Goal: Task Accomplishment & Management: Manage account settings

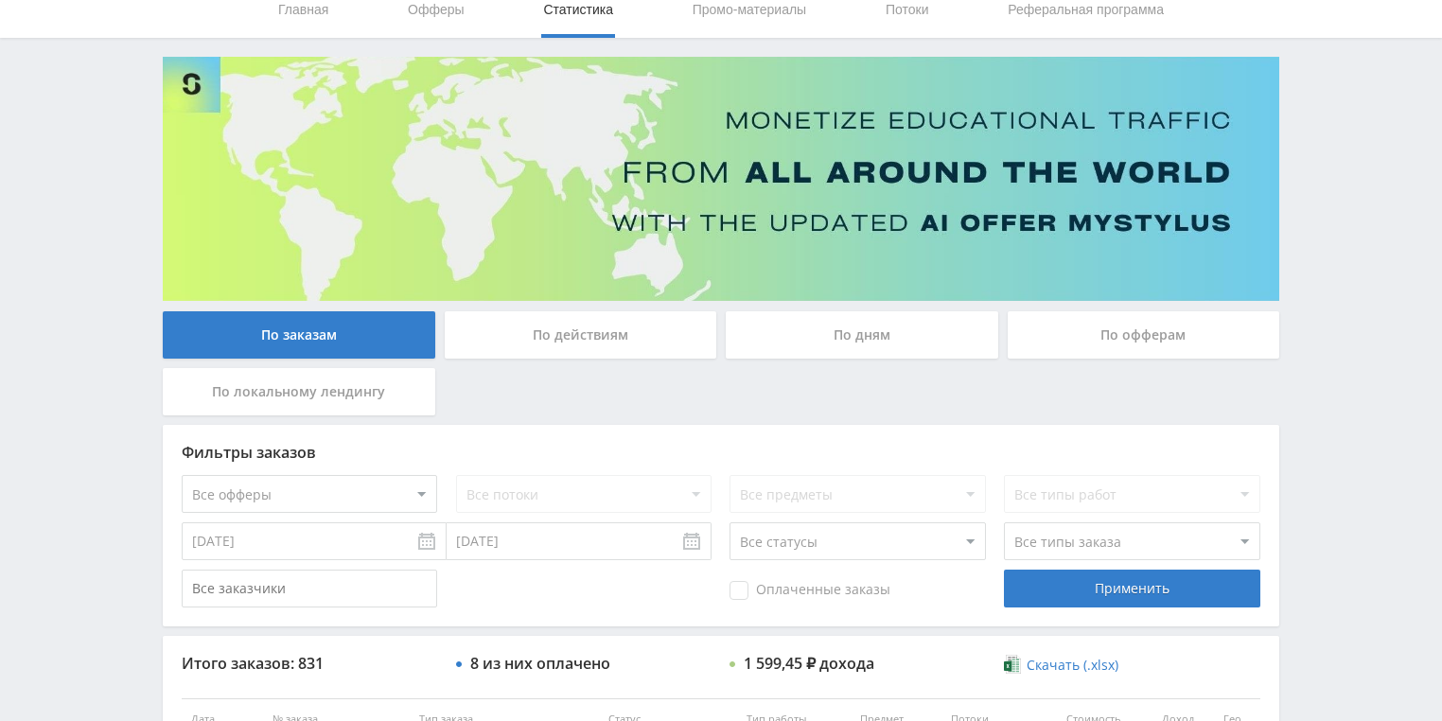
click at [620, 344] on div "По действиям" at bounding box center [581, 334] width 272 height 47
click at [0, 0] on input "По действиям" at bounding box center [0, 0] width 0 height 0
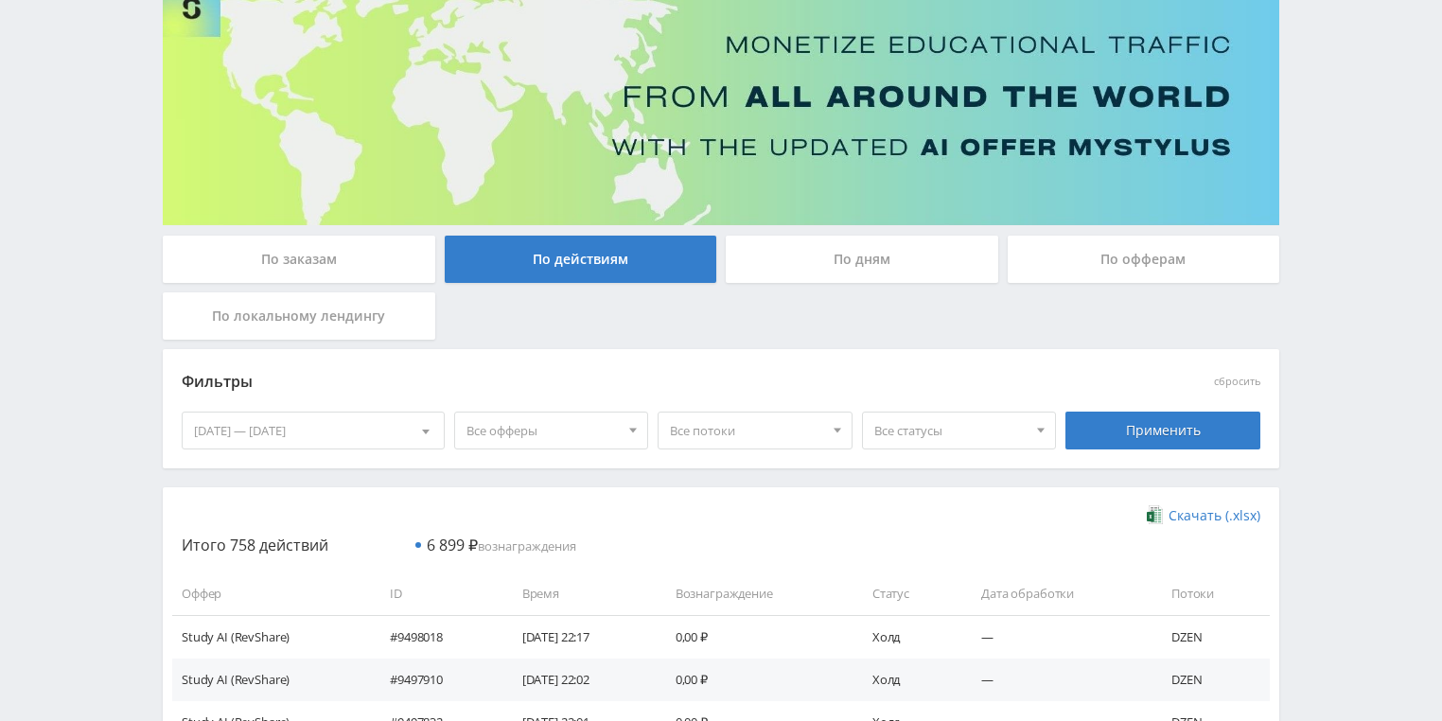
click at [786, 253] on div "По дням" at bounding box center [861, 259] width 272 height 47
click at [0, 0] on input "По дням" at bounding box center [0, 0] width 0 height 0
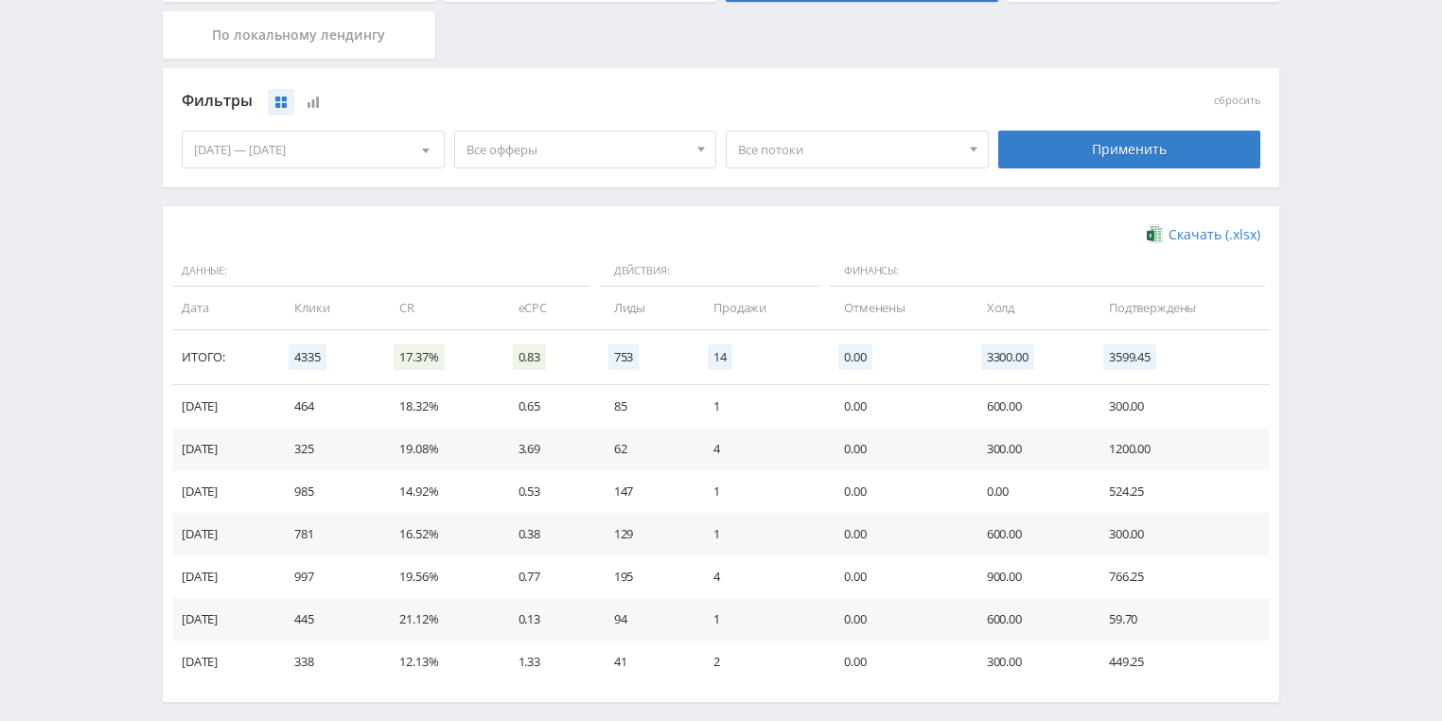
scroll to position [454, 0]
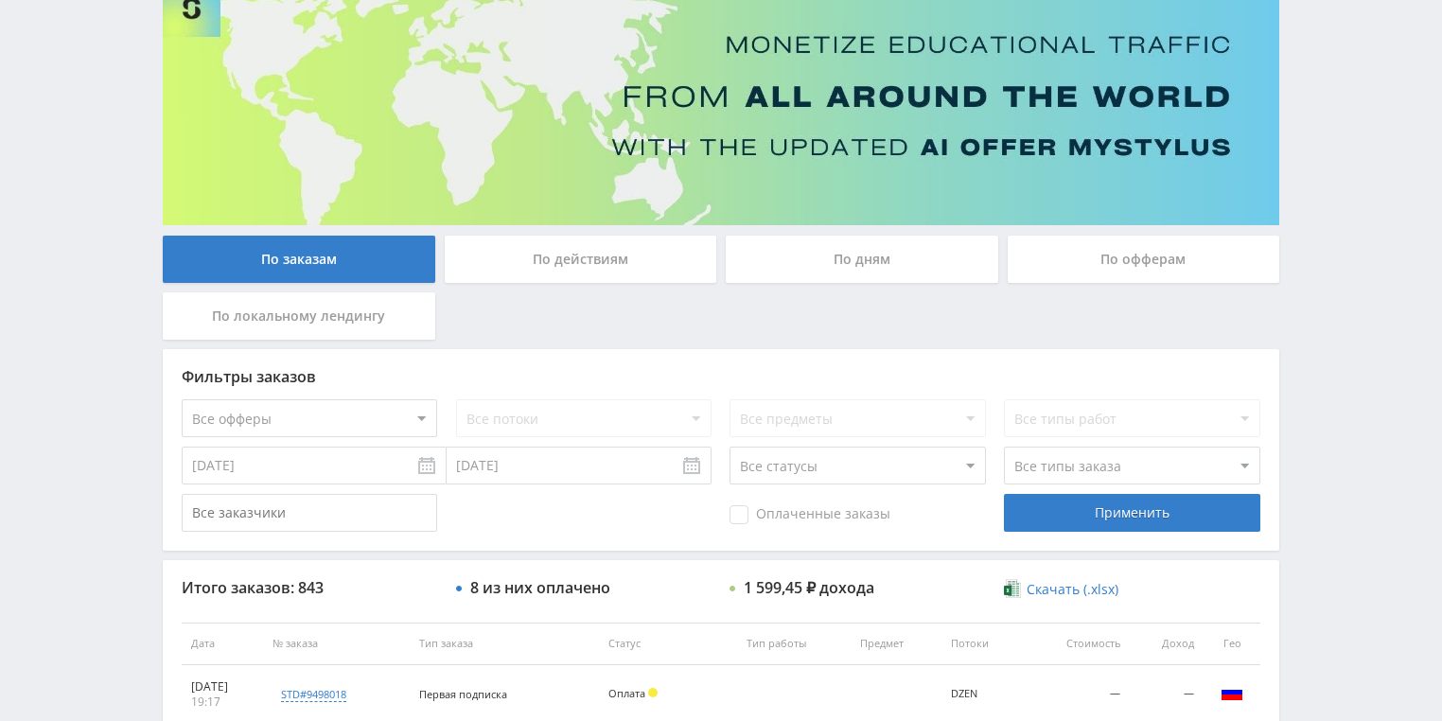
click at [504, 257] on div "По действиям" at bounding box center [581, 259] width 272 height 47
click at [0, 0] on input "По действиям" at bounding box center [0, 0] width 0 height 0
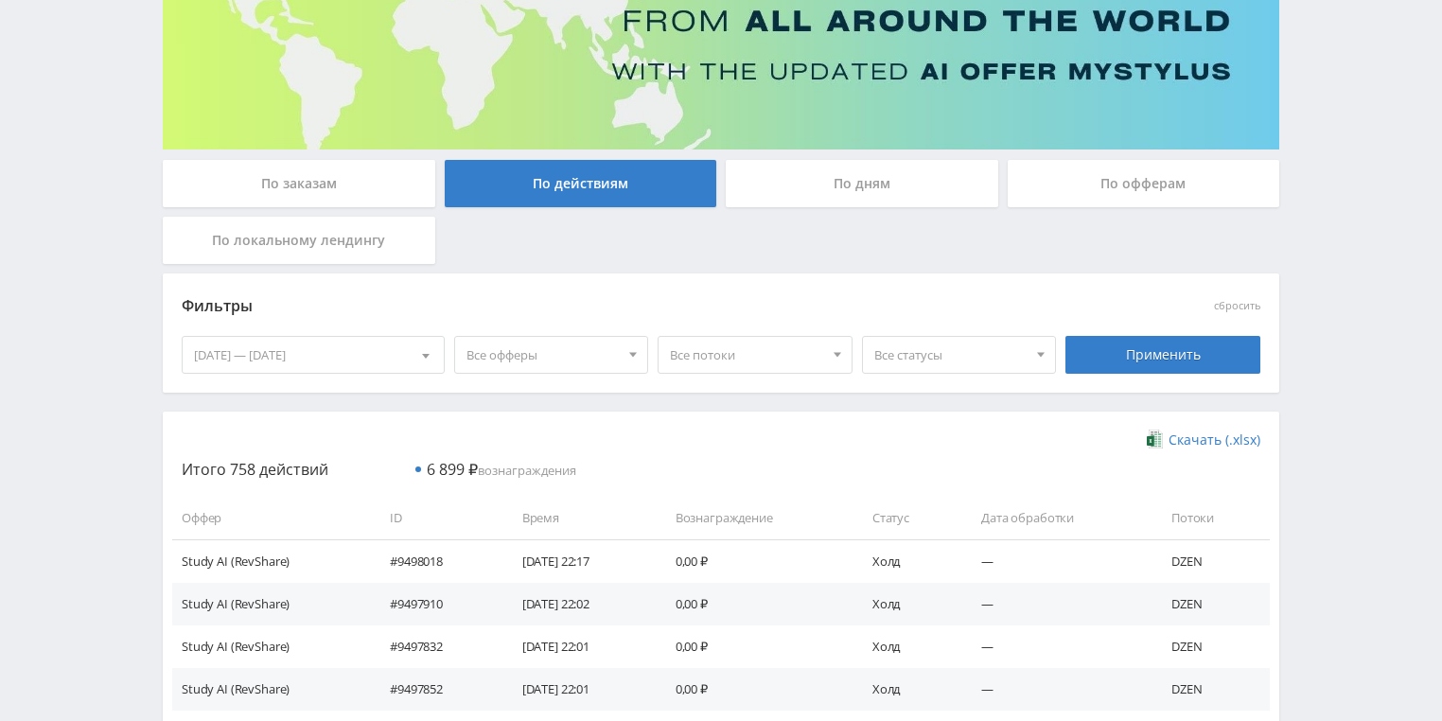
click at [893, 197] on div "По дням" at bounding box center [861, 183] width 272 height 47
click at [0, 0] on input "По дням" at bounding box center [0, 0] width 0 height 0
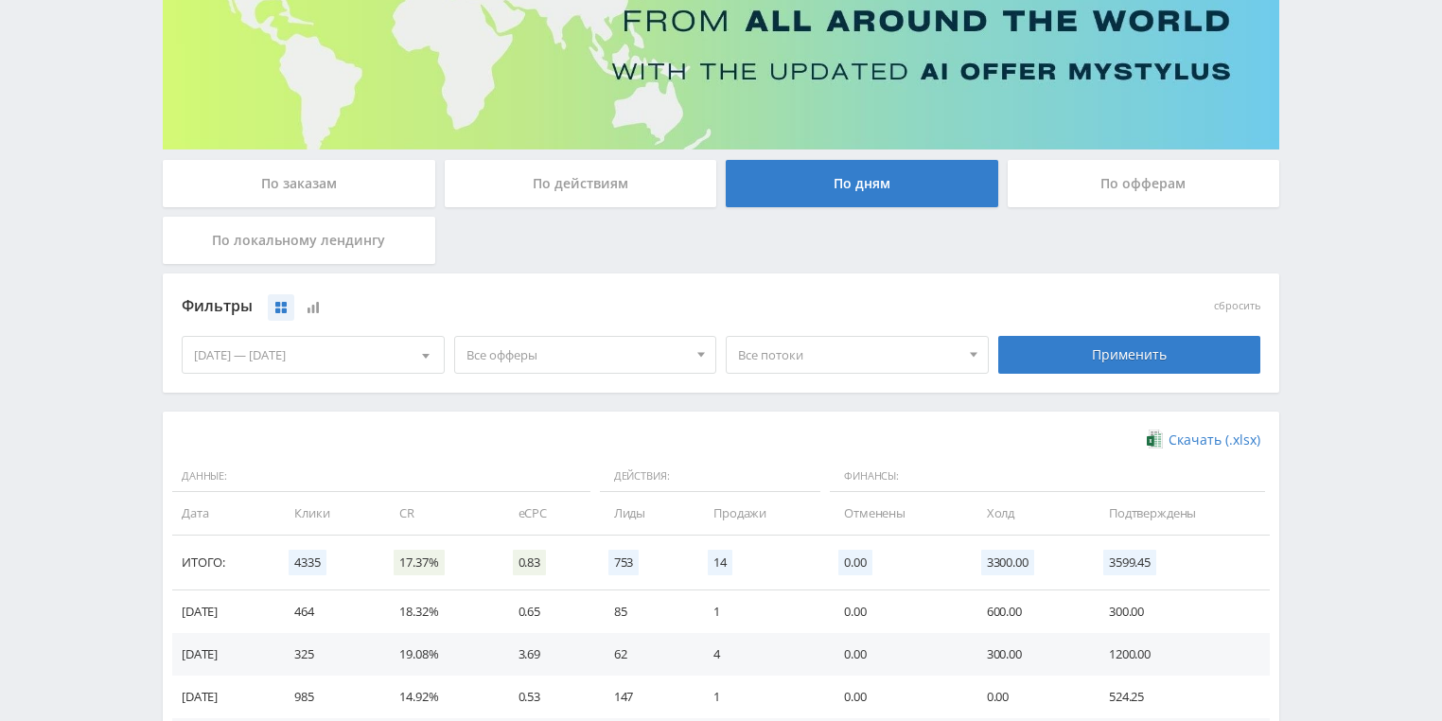
scroll to position [454, 0]
